Goal: Transaction & Acquisition: Purchase product/service

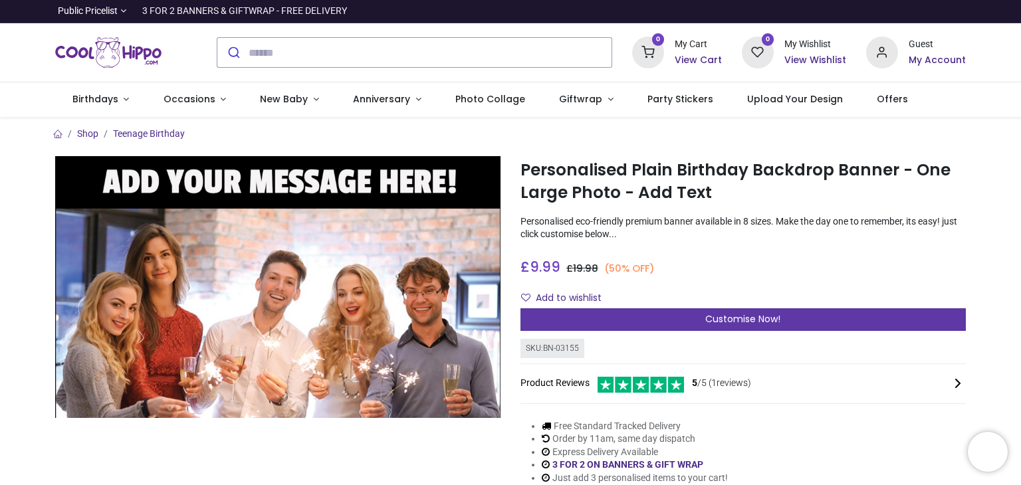
click at [720, 323] on span "Customise Now!" at bounding box center [742, 318] width 75 height 13
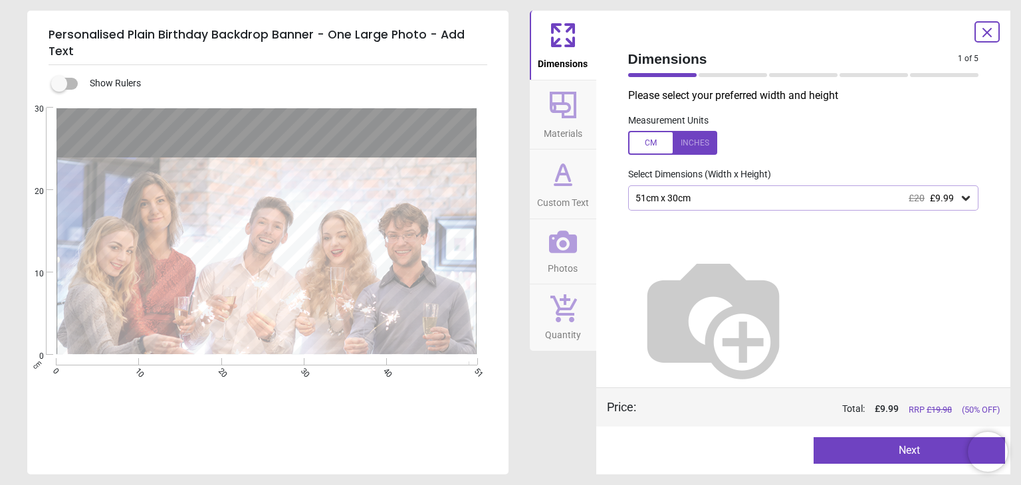
click at [666, 197] on div "51cm x 30cm £20 £9.99" at bounding box center [797, 198] width 326 height 11
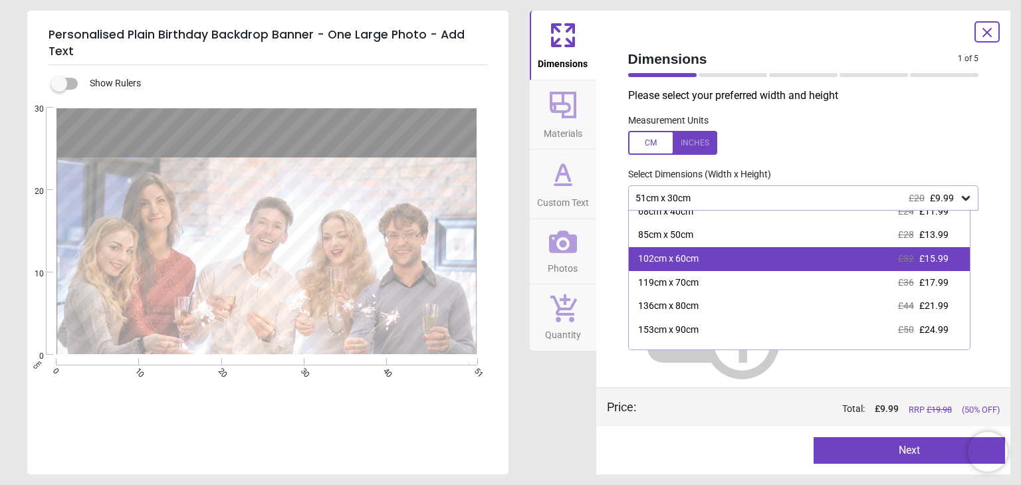
scroll to position [51, 0]
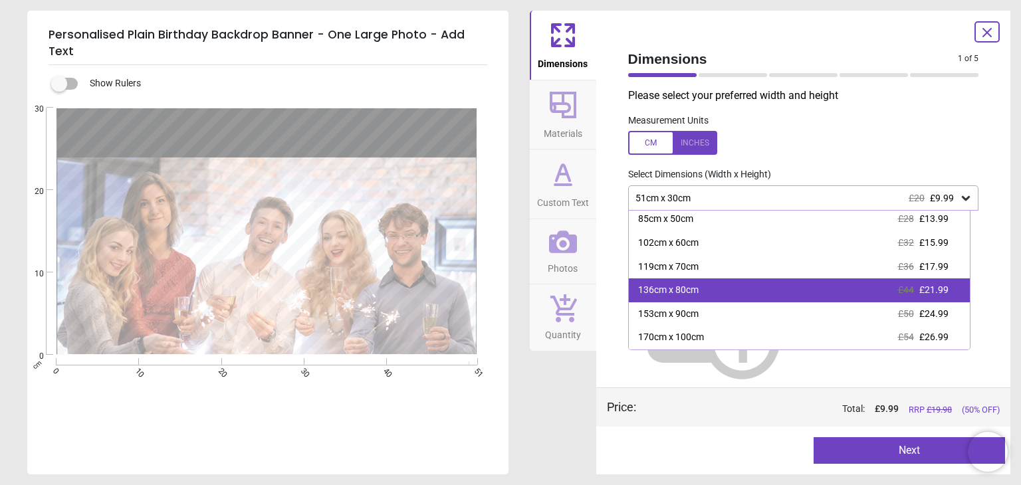
click at [698, 298] on div "136cm x 80cm £44 £21.99" at bounding box center [799, 290] width 341 height 24
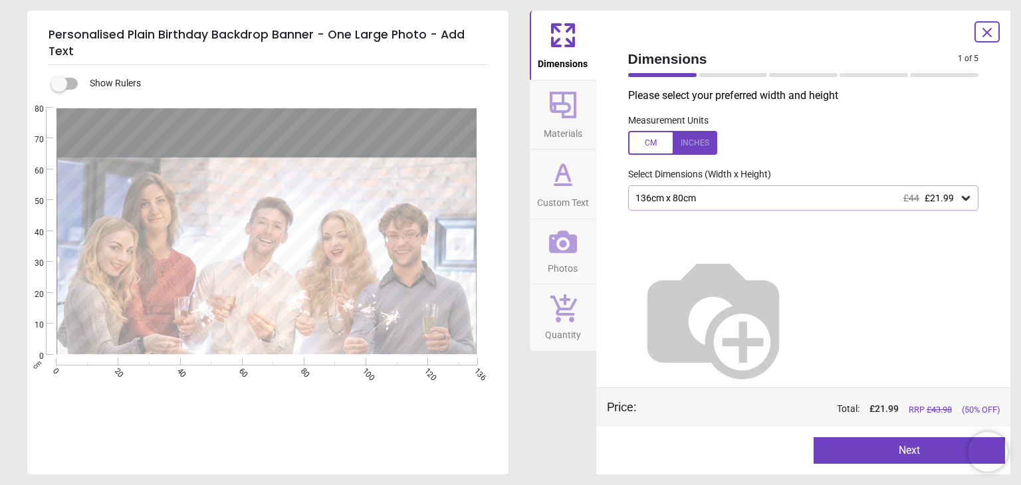
click at [798, 298] on img at bounding box center [713, 317] width 170 height 170
click at [693, 203] on div "136cm x 80cm £44 £21.99" at bounding box center [797, 198] width 326 height 11
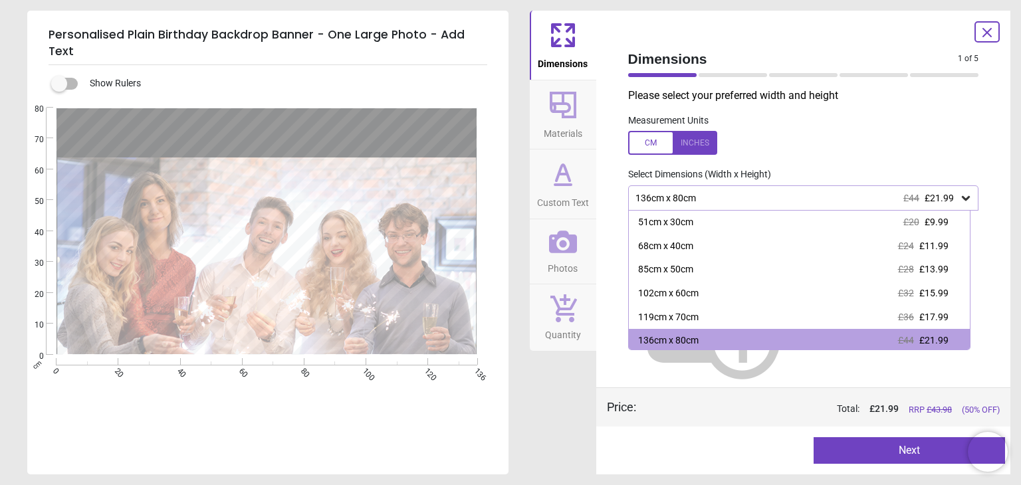
scroll to position [3, 0]
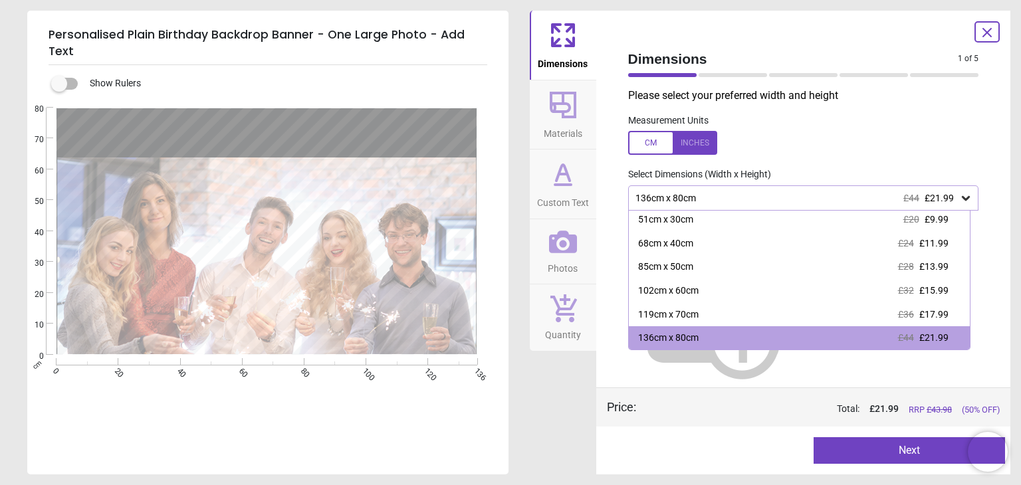
click at [658, 150] on div at bounding box center [672, 143] width 89 height 24
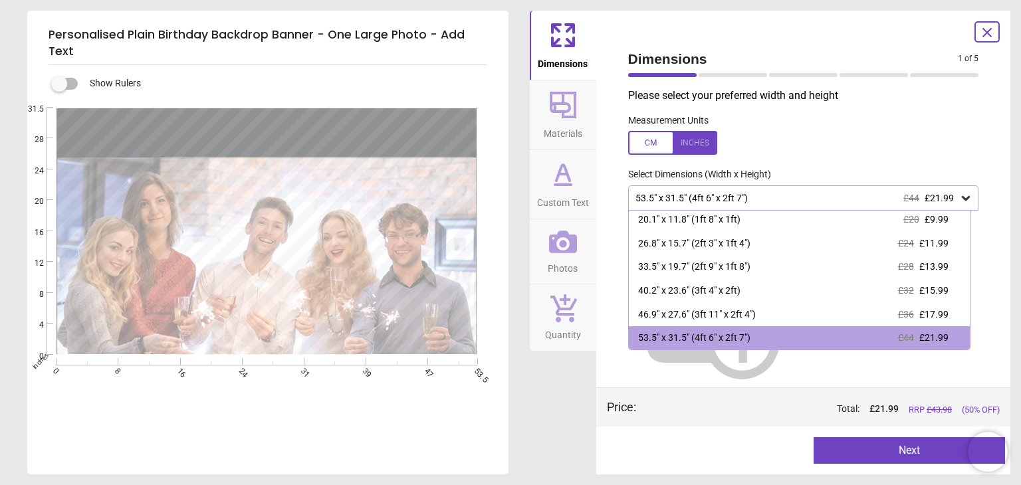
click at [660, 143] on div at bounding box center [672, 143] width 89 height 24
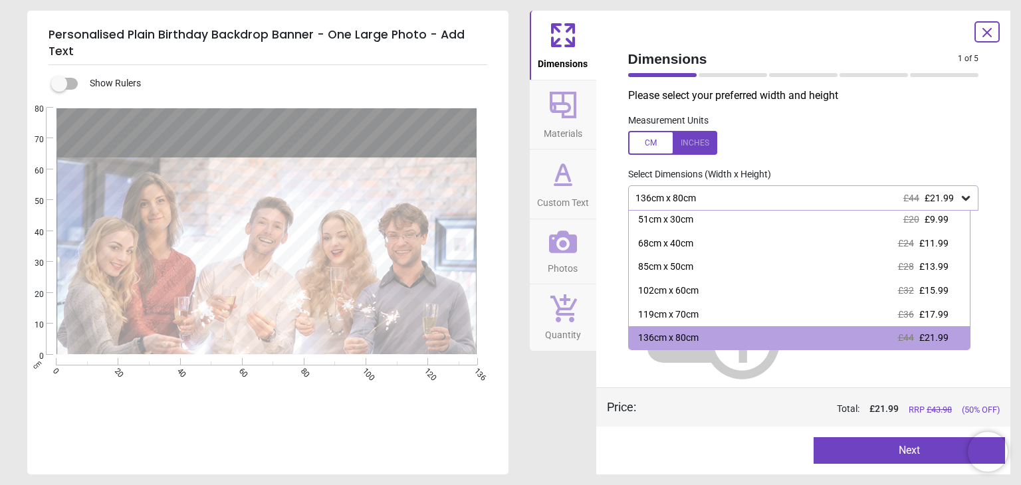
click at [660, 143] on div at bounding box center [672, 143] width 89 height 24
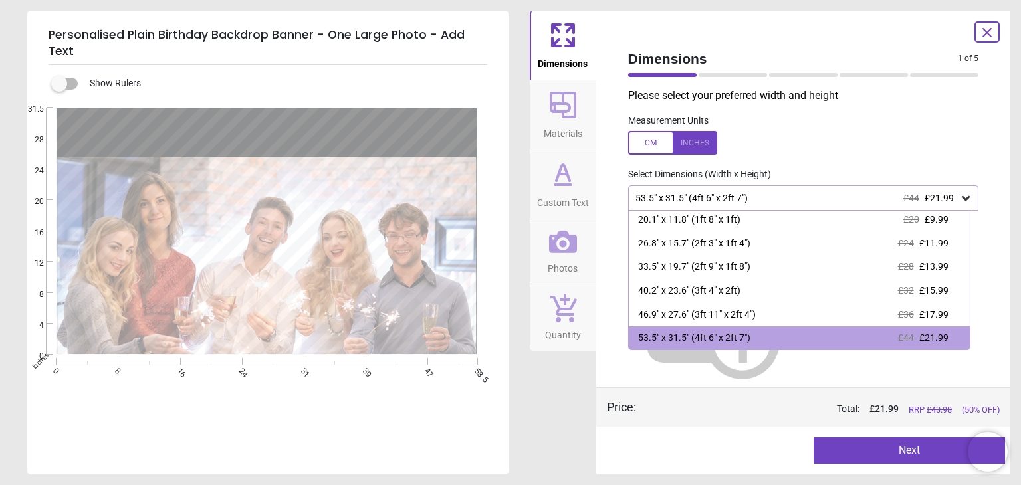
click at [823, 172] on div "Select Dimensions (Width x Height)" at bounding box center [803, 174] width 372 height 13
click at [900, 145] on div "Measurement Units" at bounding box center [803, 135] width 372 height 52
click at [915, 150] on label at bounding box center [803, 143] width 351 height 24
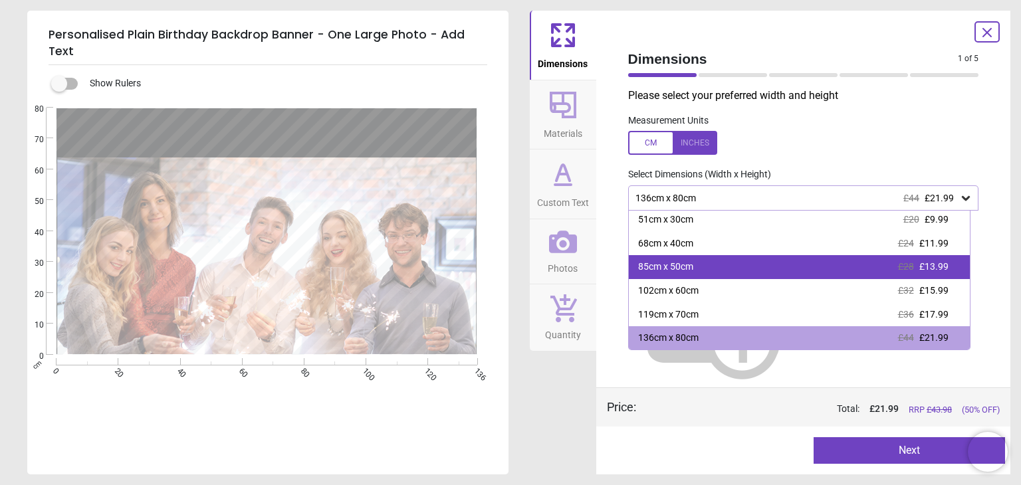
scroll to position [51, 0]
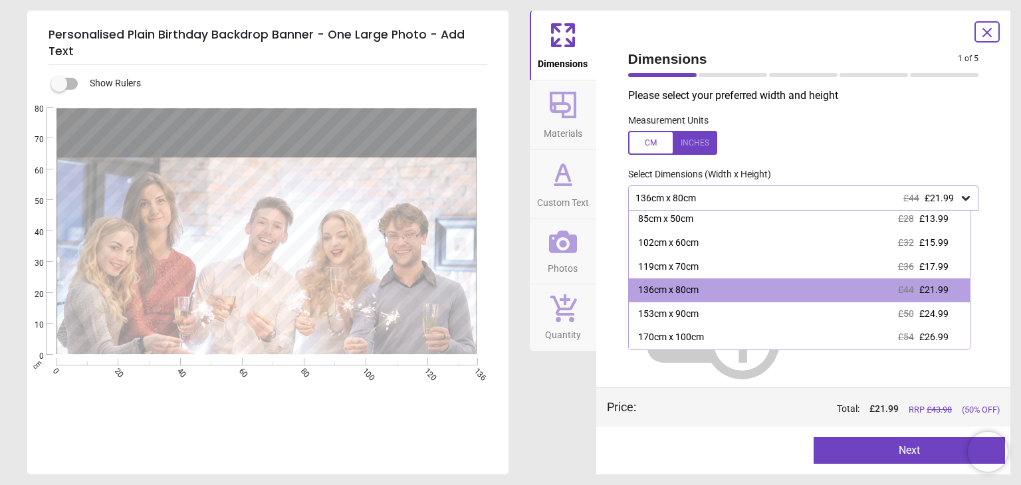
click at [897, 126] on div "Measurement Units" at bounding box center [803, 135] width 372 height 52
click at [989, 300] on div "Dimensions 1 of 5 1 of 6 Please select your preferred width and height Measurem…" at bounding box center [803, 243] width 415 height 464
drag, startPoint x: 718, startPoint y: 408, endPoint x: 716, endPoint y: 399, distance: 8.9
click at [716, 409] on div "Total: £ 21.99 RRP £ 43.98 (50% OFF)" at bounding box center [828, 409] width 344 height 13
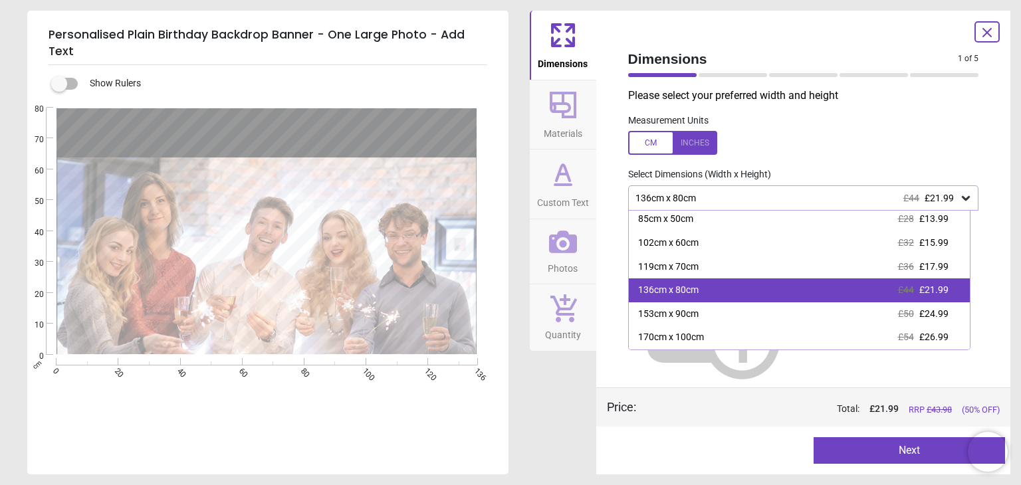
click at [883, 289] on div "136cm x 80cm £44 £21.99" at bounding box center [799, 290] width 341 height 24
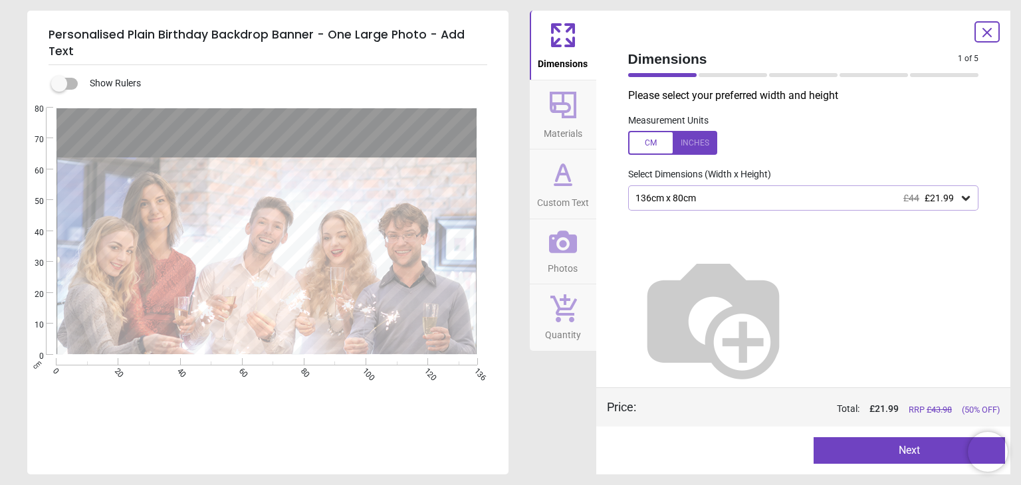
click at [681, 197] on div "136cm x 80cm £44 £21.99" at bounding box center [797, 198] width 326 height 11
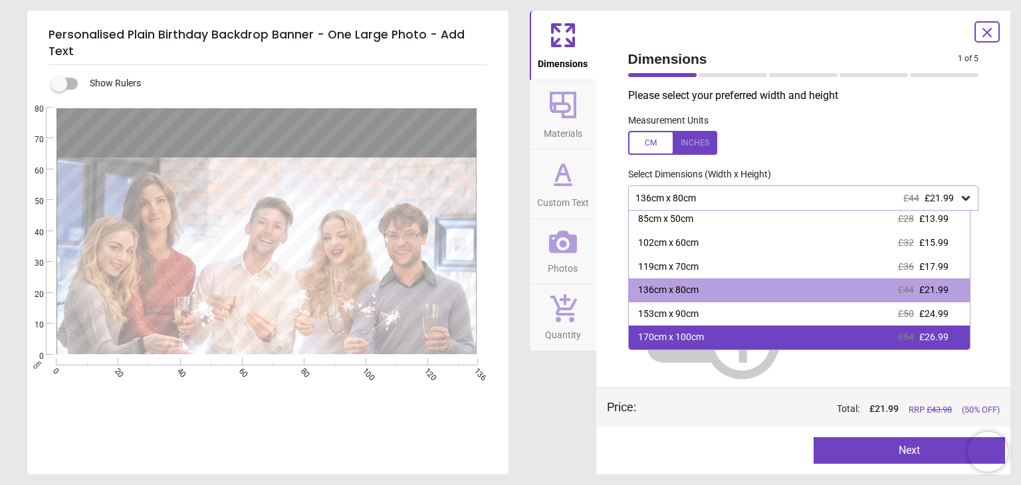
click at [671, 345] on div "170cm x 100cm £54 £26.99" at bounding box center [799, 338] width 341 height 24
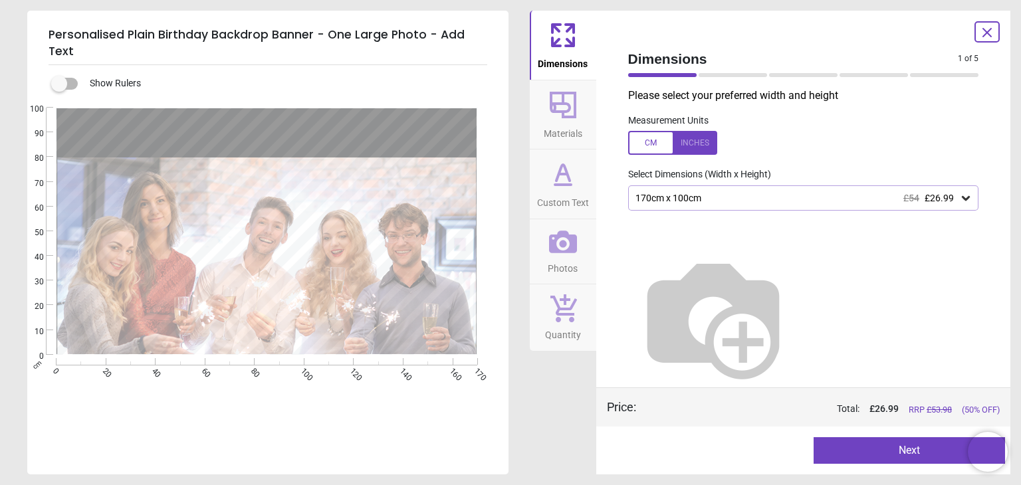
click at [705, 187] on div "170cm x 100cm £54 £26.99" at bounding box center [803, 197] width 351 height 25
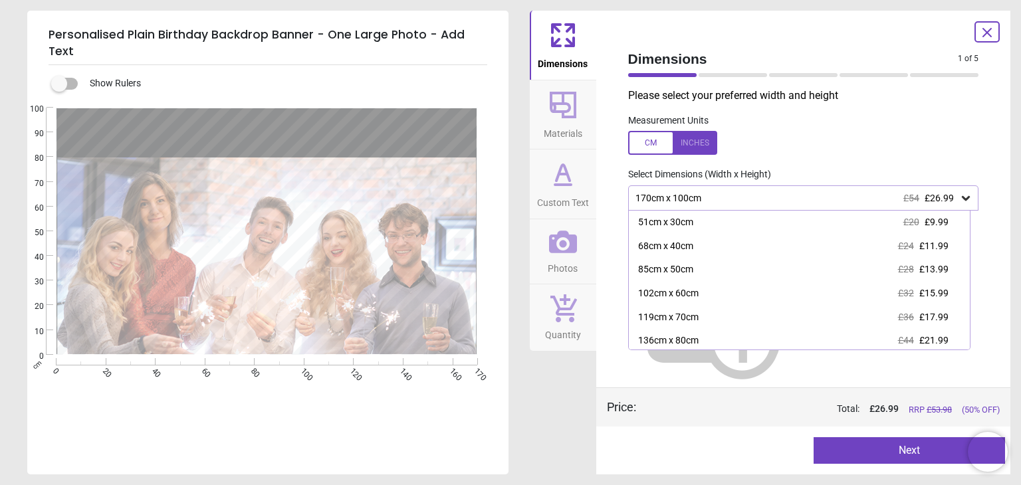
scroll to position [51, 0]
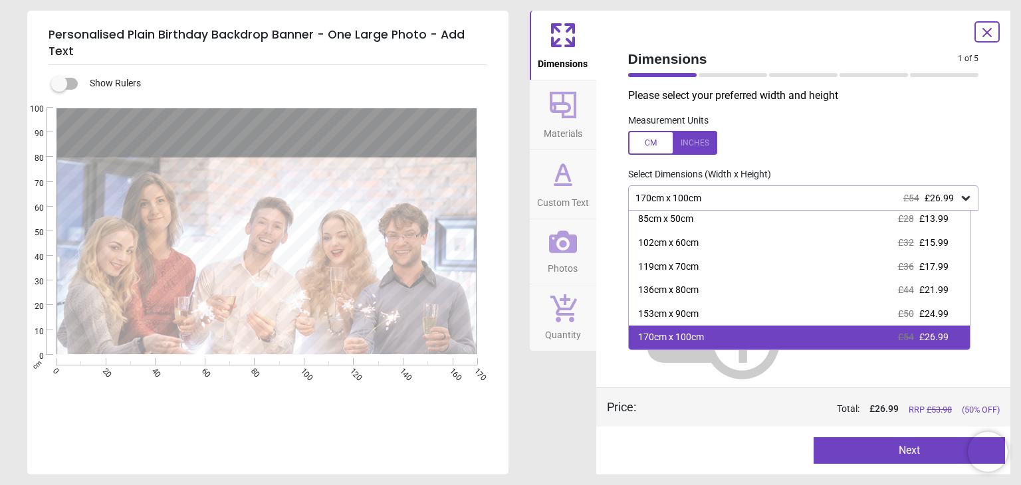
click at [718, 331] on div "170cm x 100cm £54 £26.99" at bounding box center [799, 338] width 341 height 24
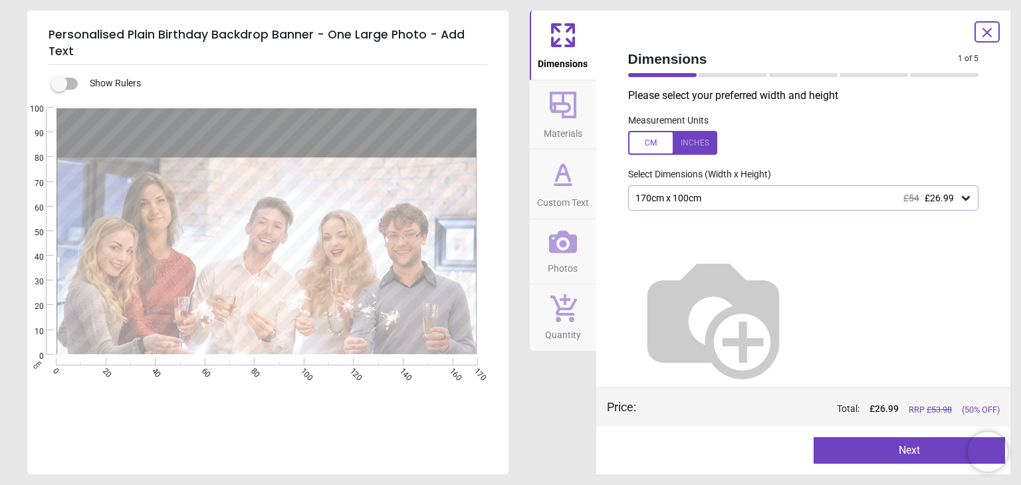
click at [809, 150] on label at bounding box center [803, 143] width 351 height 24
click at [566, 124] on span "Materials" at bounding box center [563, 131] width 39 height 20
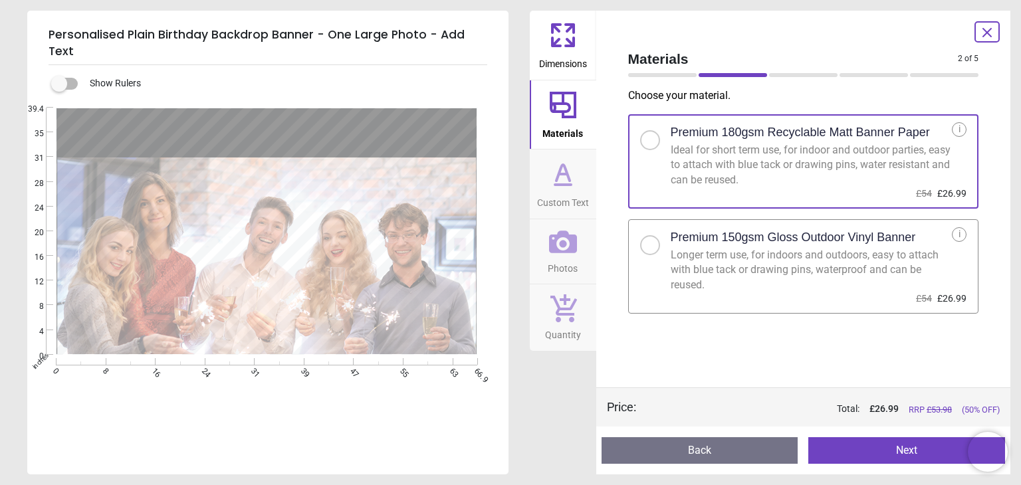
click at [579, 183] on button "Custom Text" at bounding box center [563, 184] width 66 height 69
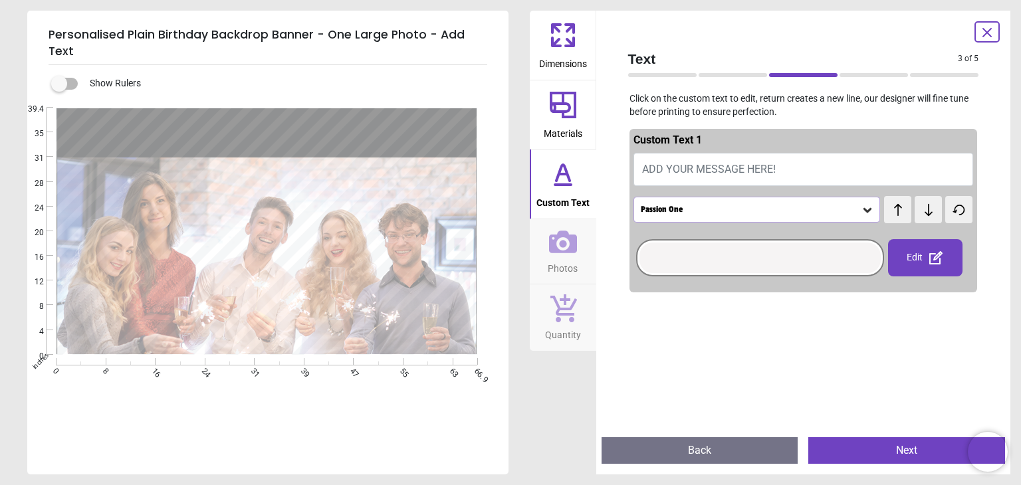
click at [696, 167] on span "ADD YOUR MESSAGE HERE!" at bounding box center [709, 169] width 134 height 13
type textarea "**********"
click at [719, 219] on div "Passion One" at bounding box center [756, 209] width 247 height 25
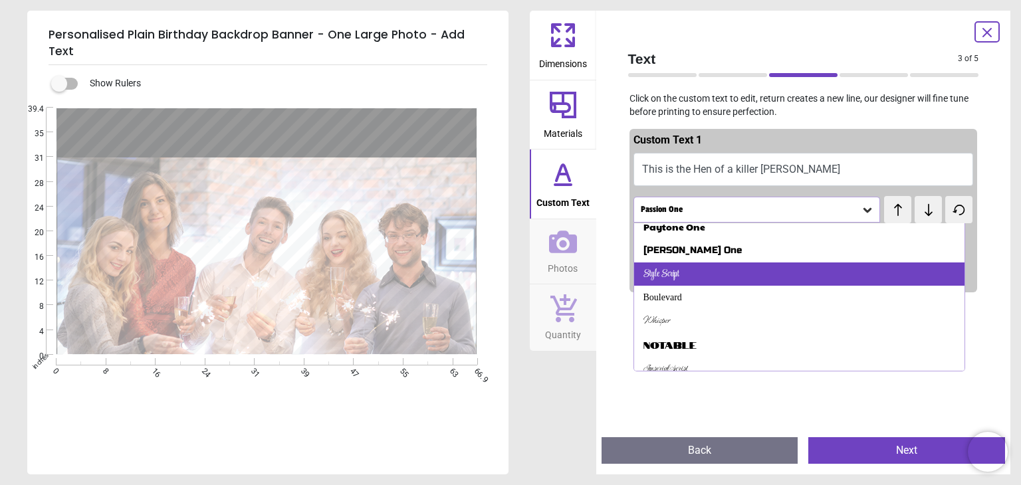
scroll to position [278, 0]
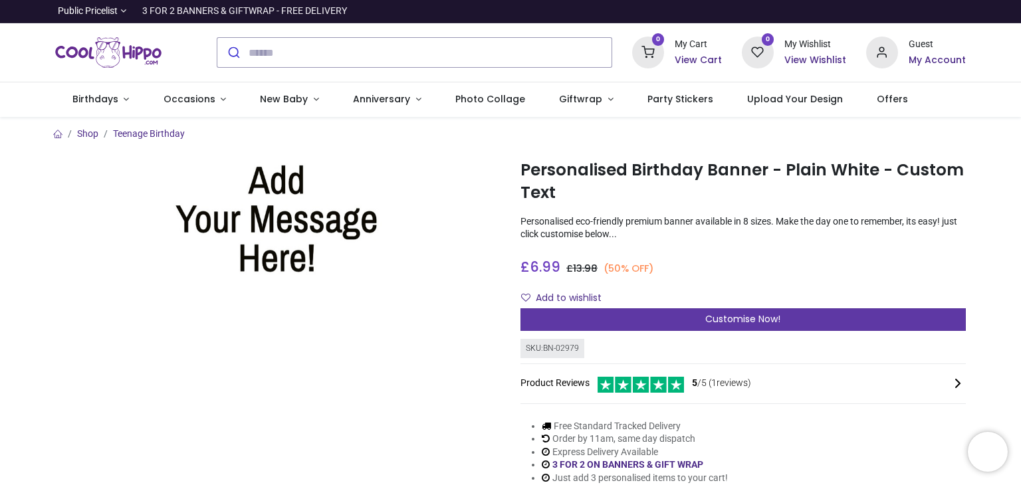
click at [675, 316] on div "Customise Now!" at bounding box center [742, 319] width 445 height 23
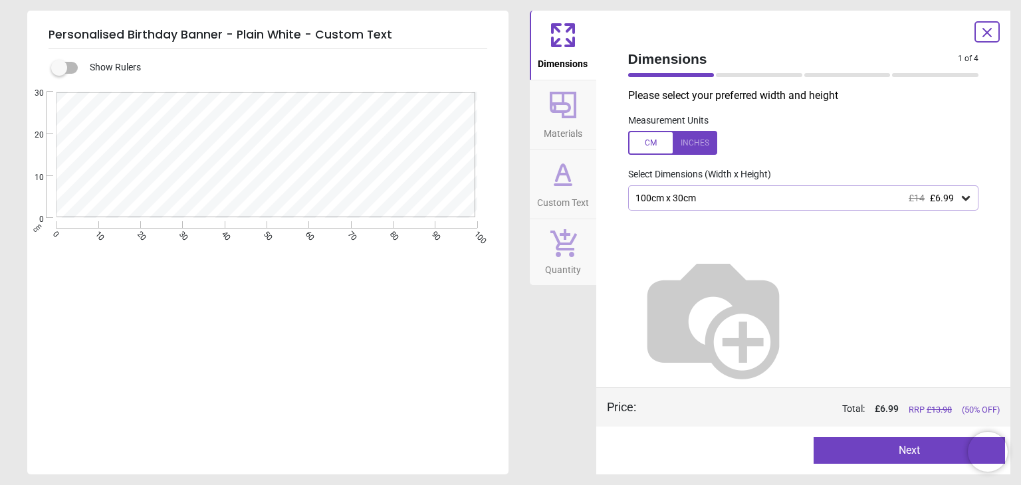
click at [561, 212] on button "Custom Text" at bounding box center [563, 184] width 66 height 69
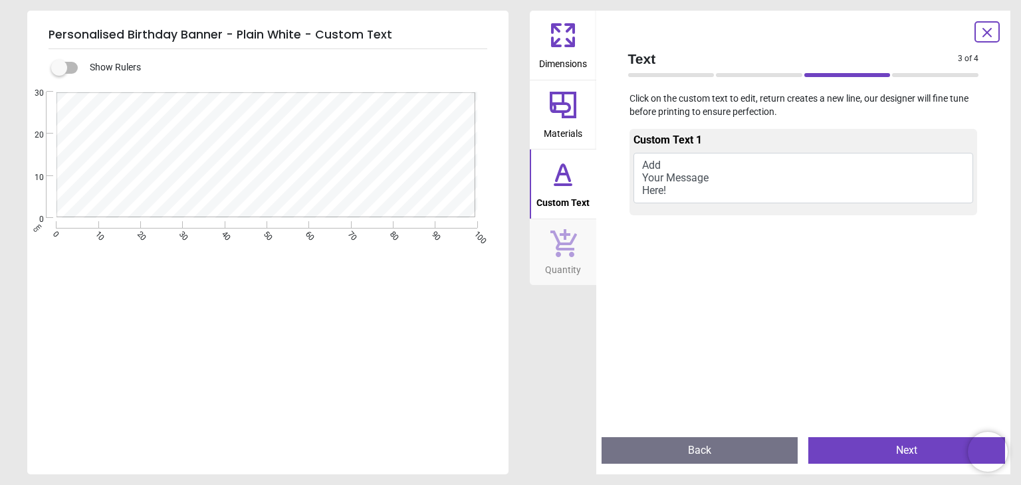
type input "**"
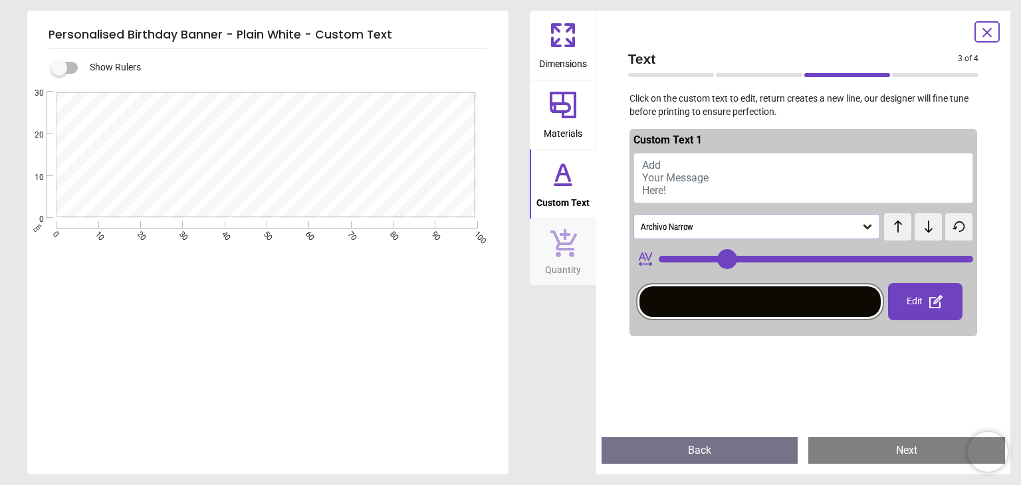
click at [562, 130] on span "Materials" at bounding box center [563, 131] width 39 height 20
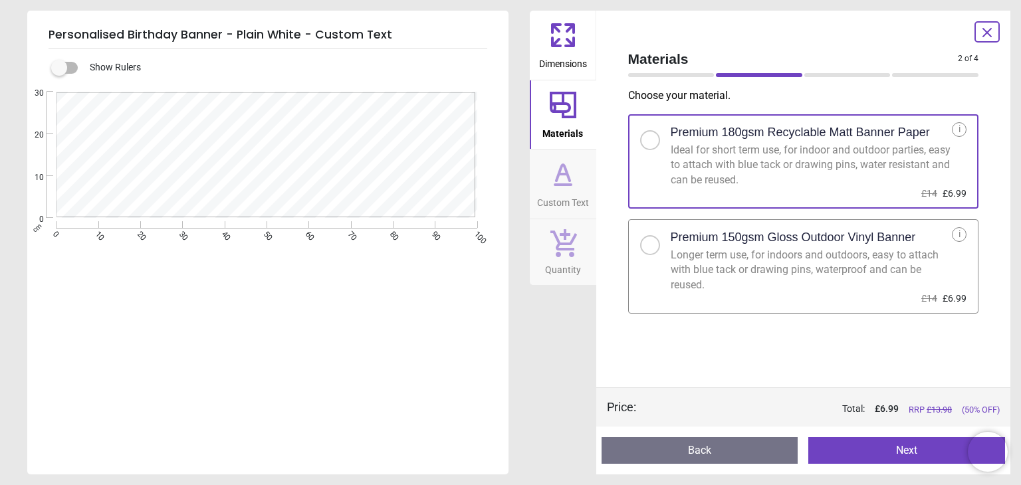
click at [564, 249] on icon at bounding box center [563, 243] width 27 height 28
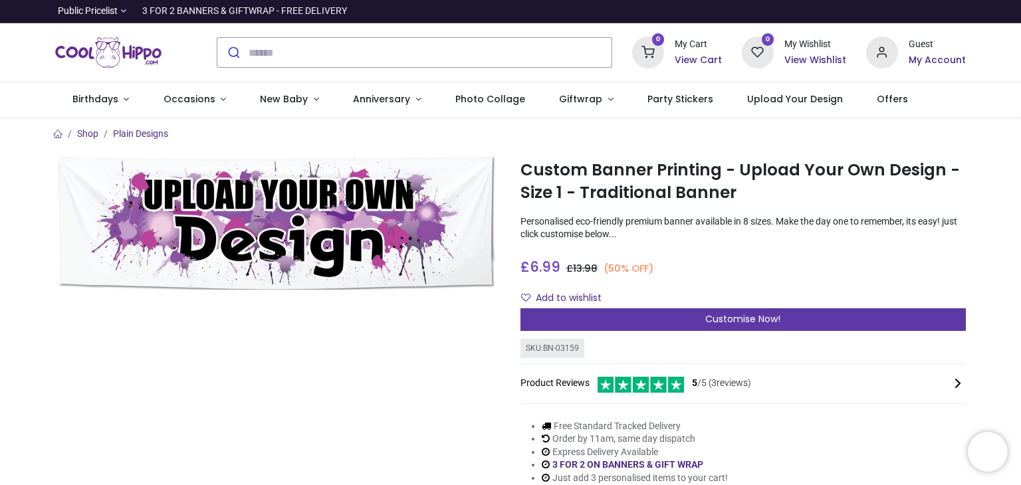
click at [613, 311] on div "Customise Now!" at bounding box center [742, 319] width 445 height 23
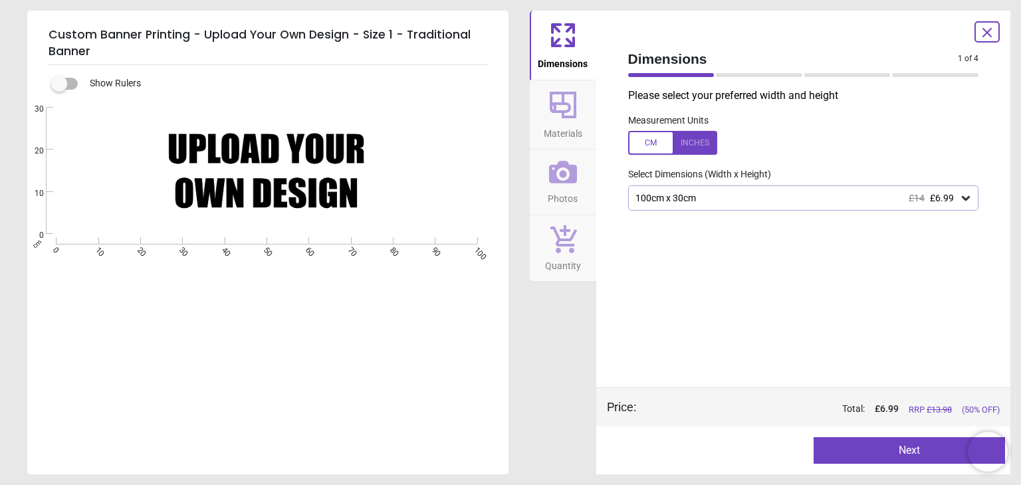
click at [677, 205] on div "100cm x 30cm £14 £6.99" at bounding box center [803, 197] width 351 height 25
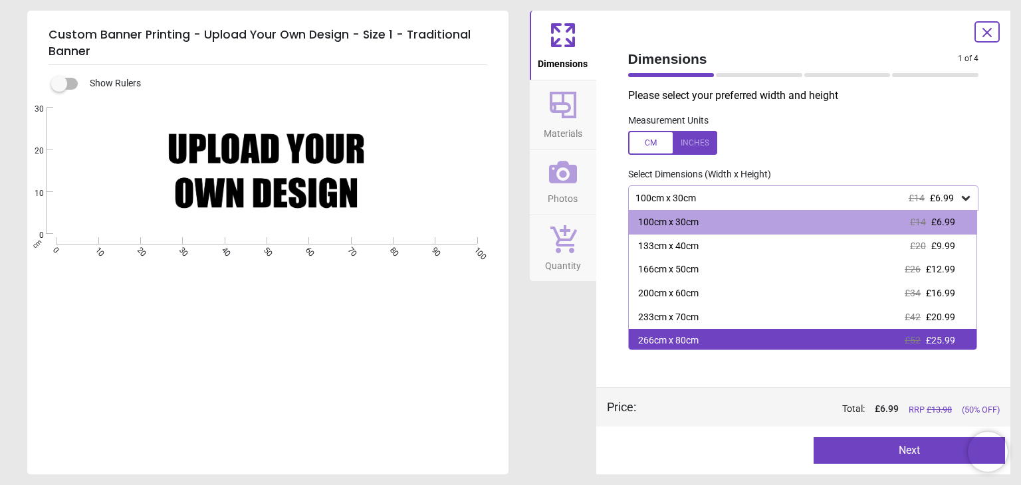
scroll to position [51, 0]
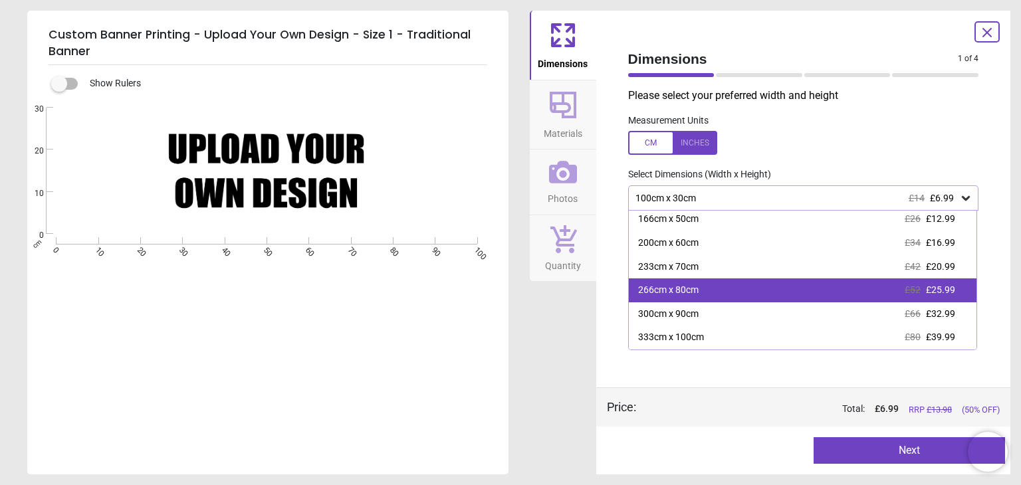
click at [679, 293] on div "266cm x 80cm" at bounding box center [668, 290] width 60 height 13
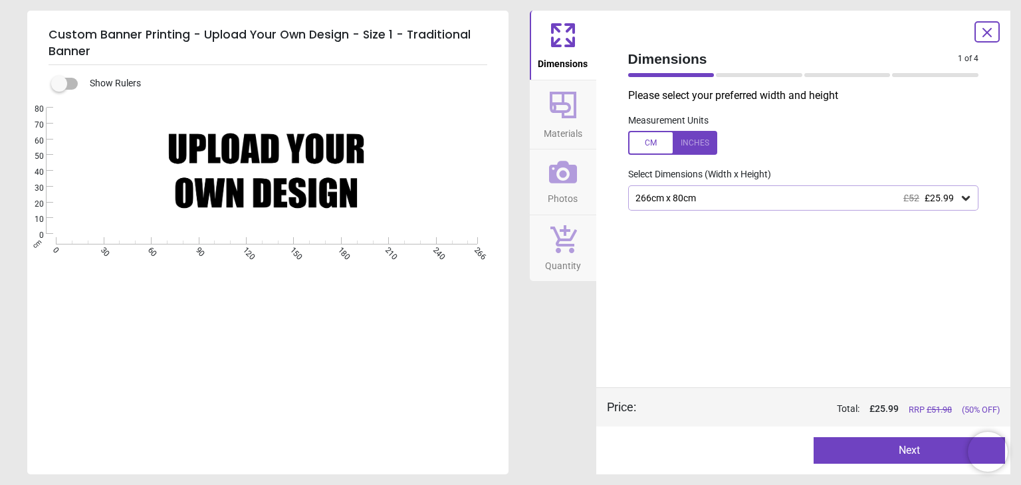
click at [582, 126] on button "Materials" at bounding box center [563, 114] width 66 height 69
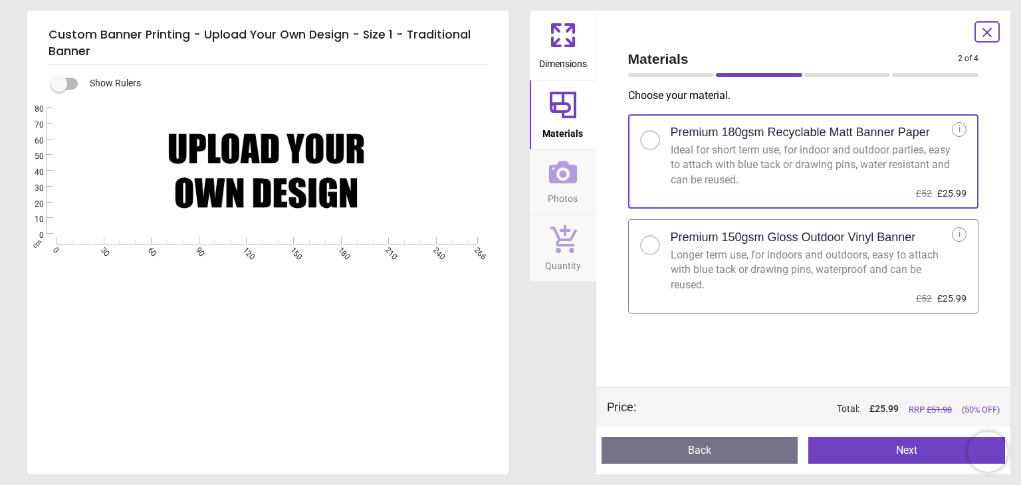
click at [585, 184] on button "Photos" at bounding box center [563, 182] width 66 height 65
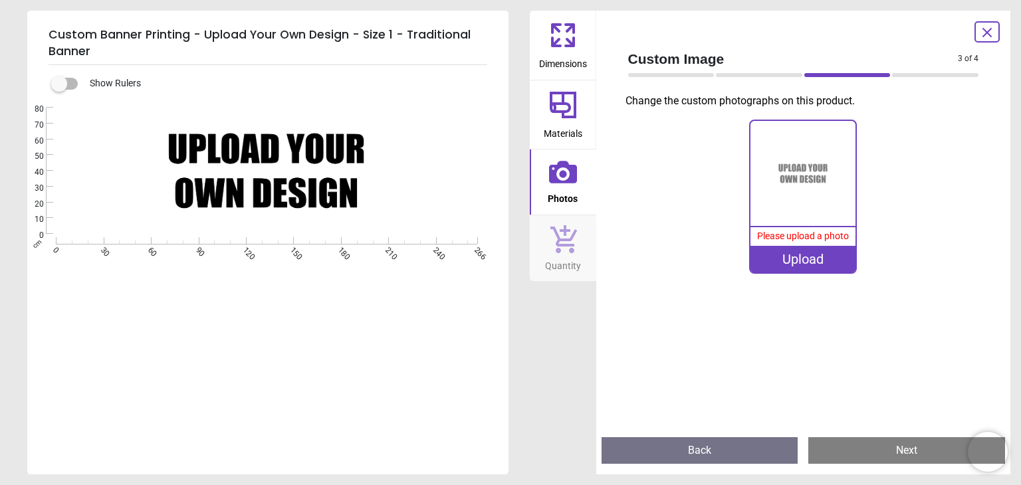
click at [768, 257] on div "Upload" at bounding box center [802, 259] width 105 height 27
